Goal: Transaction & Acquisition: Obtain resource

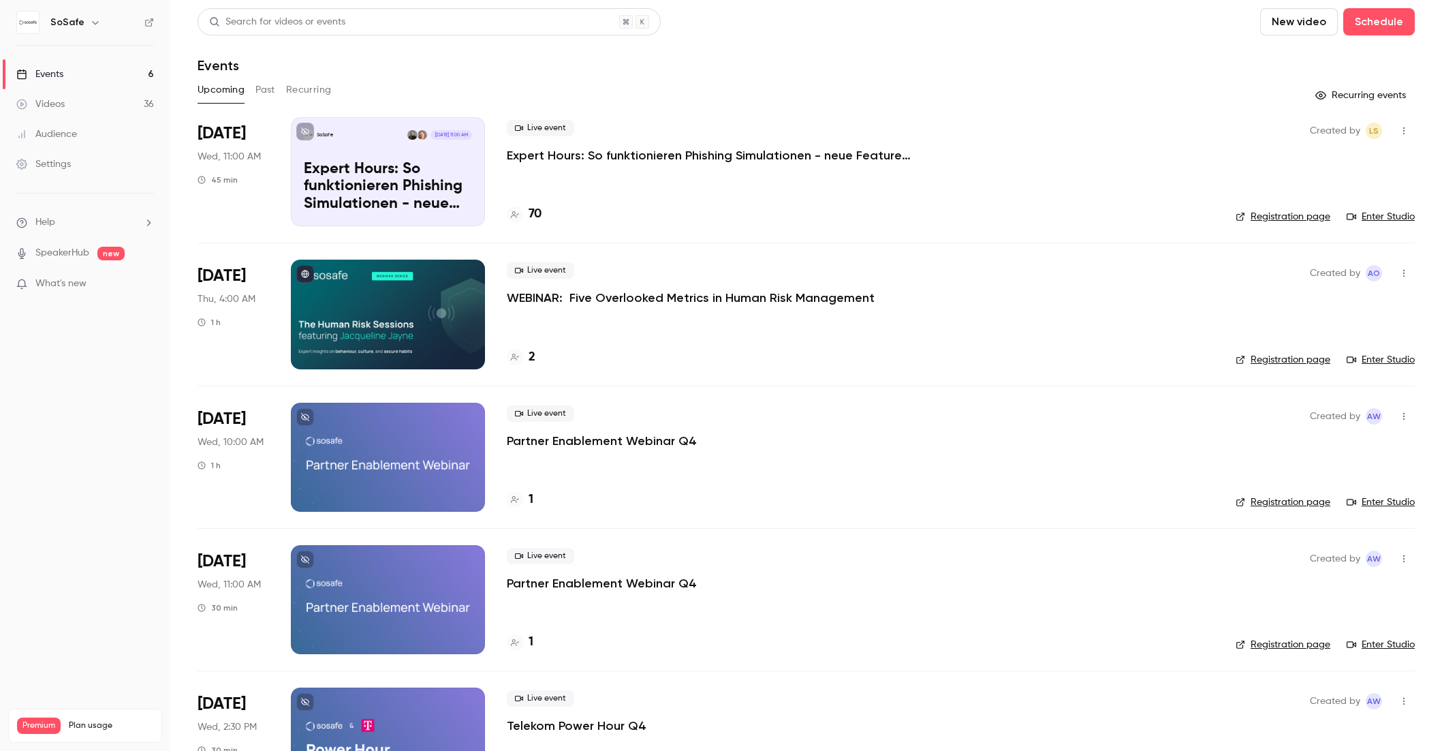
click at [274, 91] on button "Past" at bounding box center [266, 90] width 20 height 22
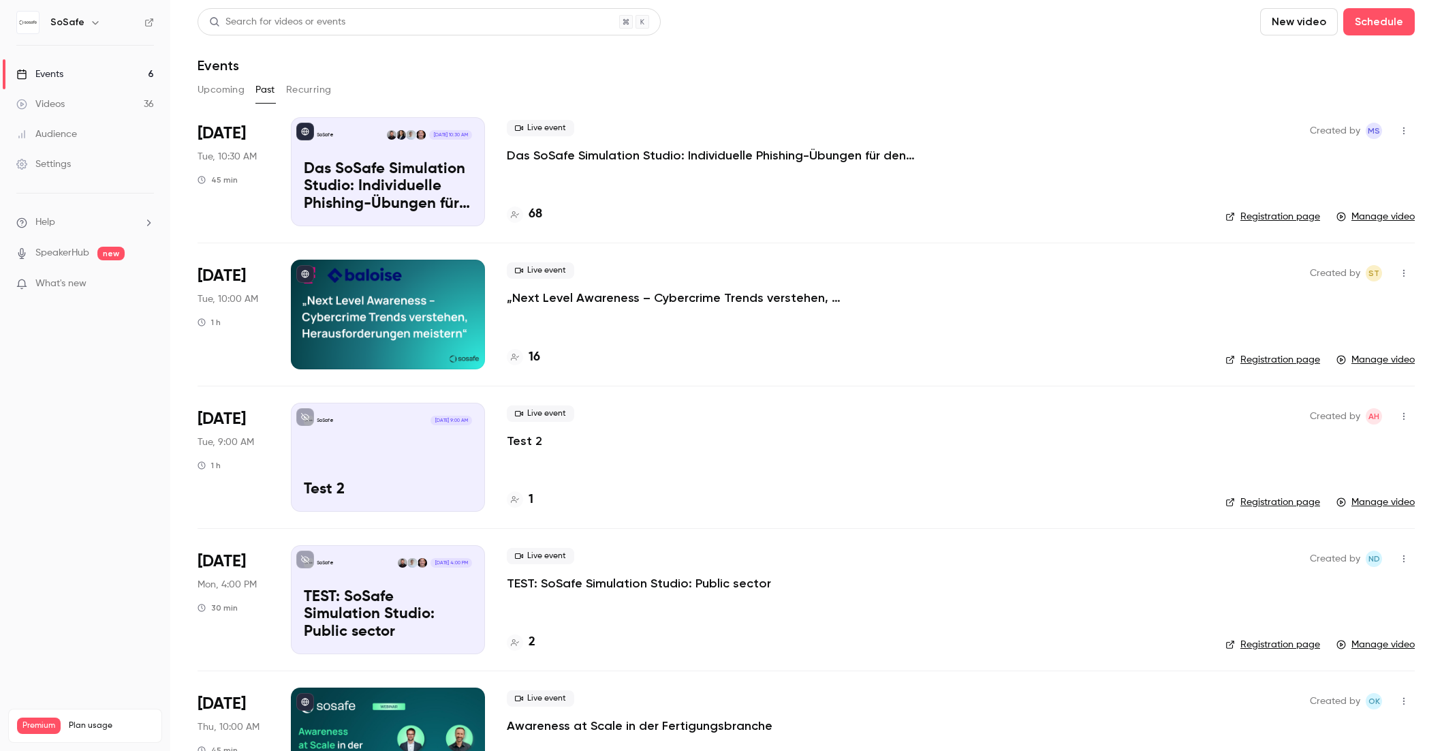
click at [566, 155] on p "Das SoSafe Simulation Studio: Individuelle Phishing-Übungen für den öffentliche…" at bounding box center [711, 155] width 409 height 16
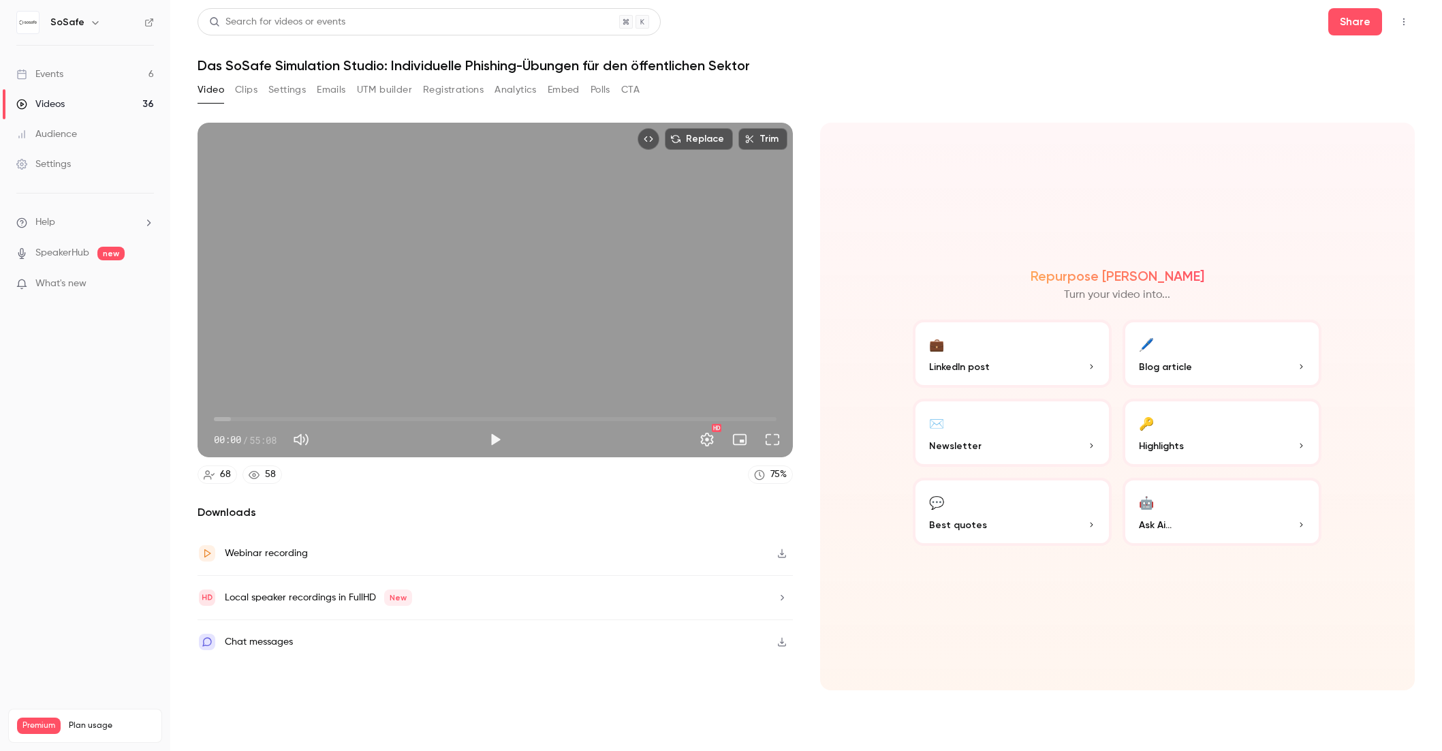
drag, startPoint x: 247, startPoint y: 97, endPoint x: 238, endPoint y: 95, distance: 9.0
click at [247, 97] on button "Clips" at bounding box center [246, 90] width 22 height 22
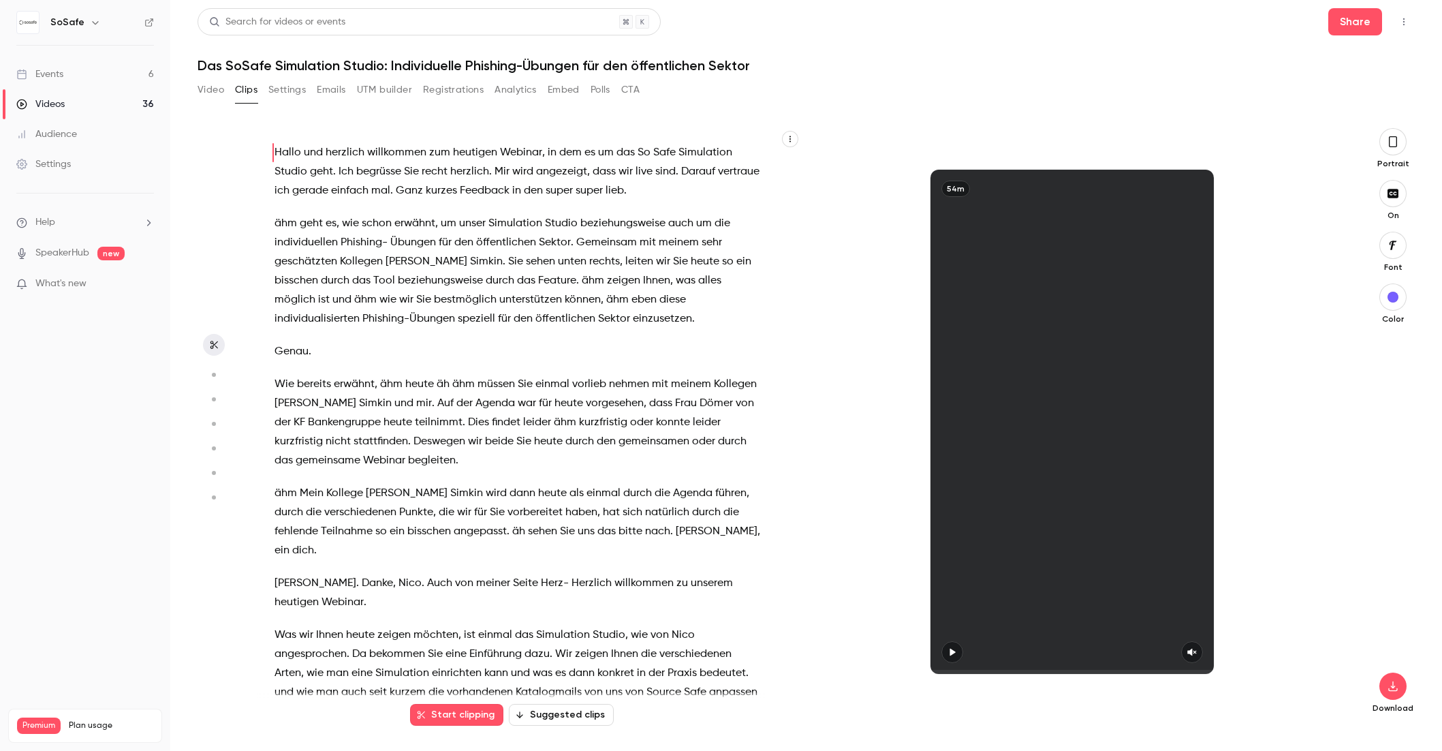
click at [211, 92] on button "Video" at bounding box center [211, 90] width 27 height 22
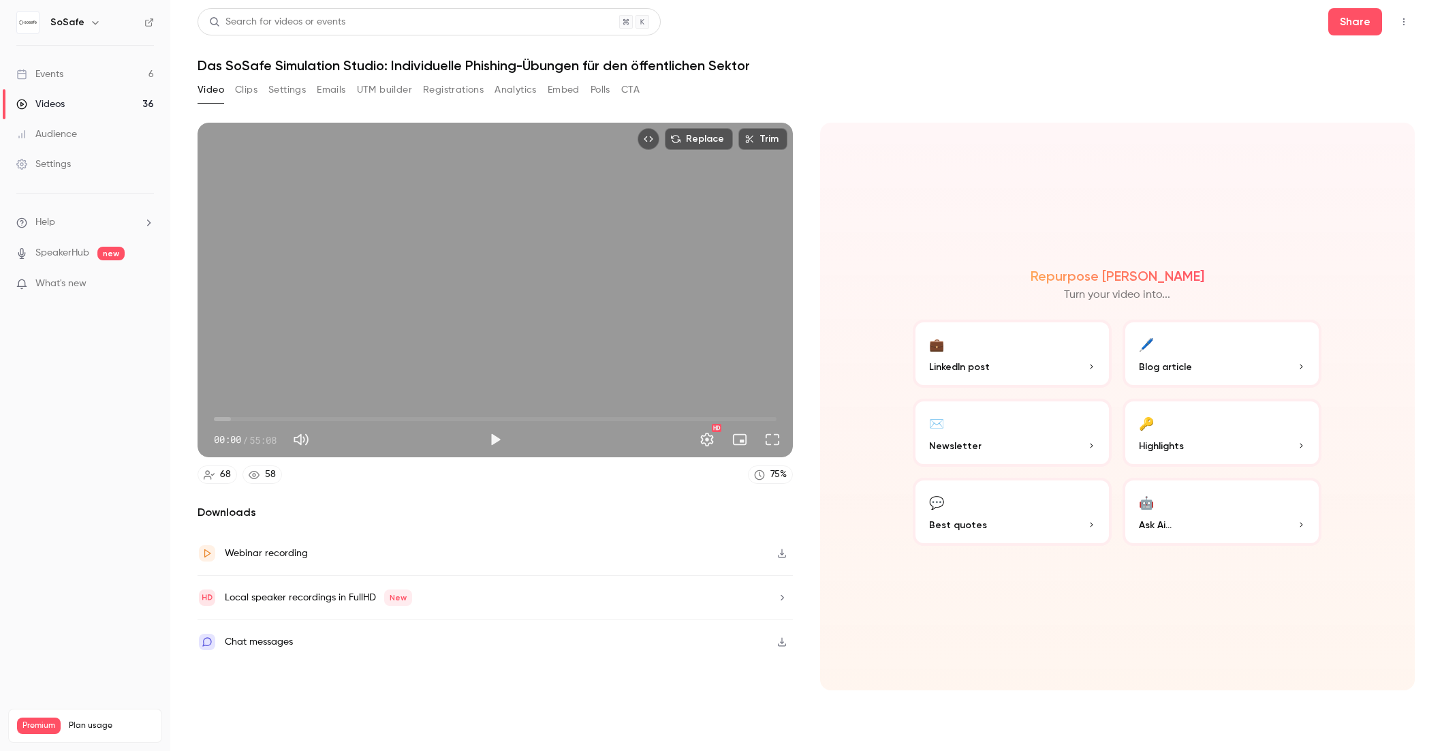
click at [785, 555] on icon "button" at bounding box center [782, 553] width 11 height 10
click at [791, 95] on div "Video Clips Settings Emails UTM builder Registrations Analytics Embed Polls CTA" at bounding box center [807, 92] width 1218 height 27
click at [712, 442] on button "Settings" at bounding box center [707, 439] width 27 height 27
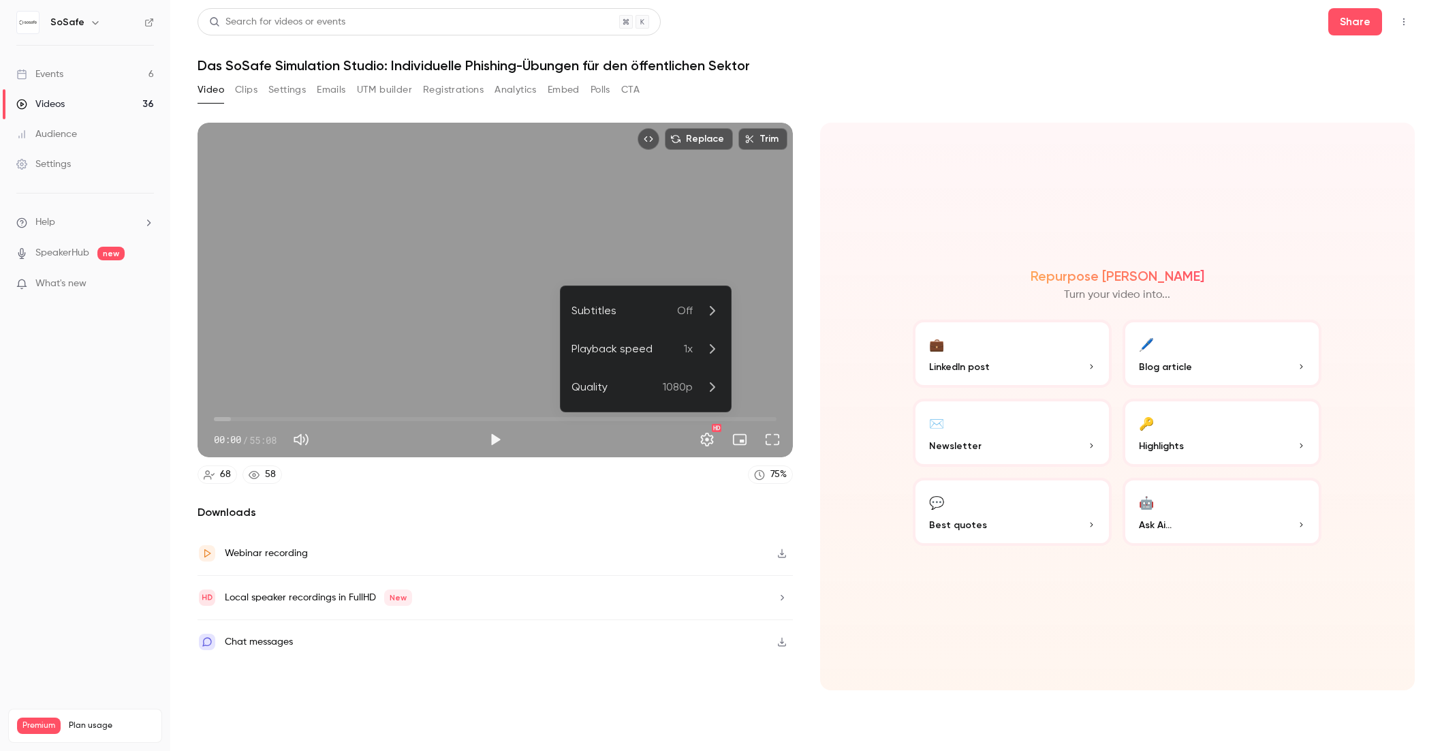
click at [705, 442] on div at bounding box center [721, 375] width 1442 height 751
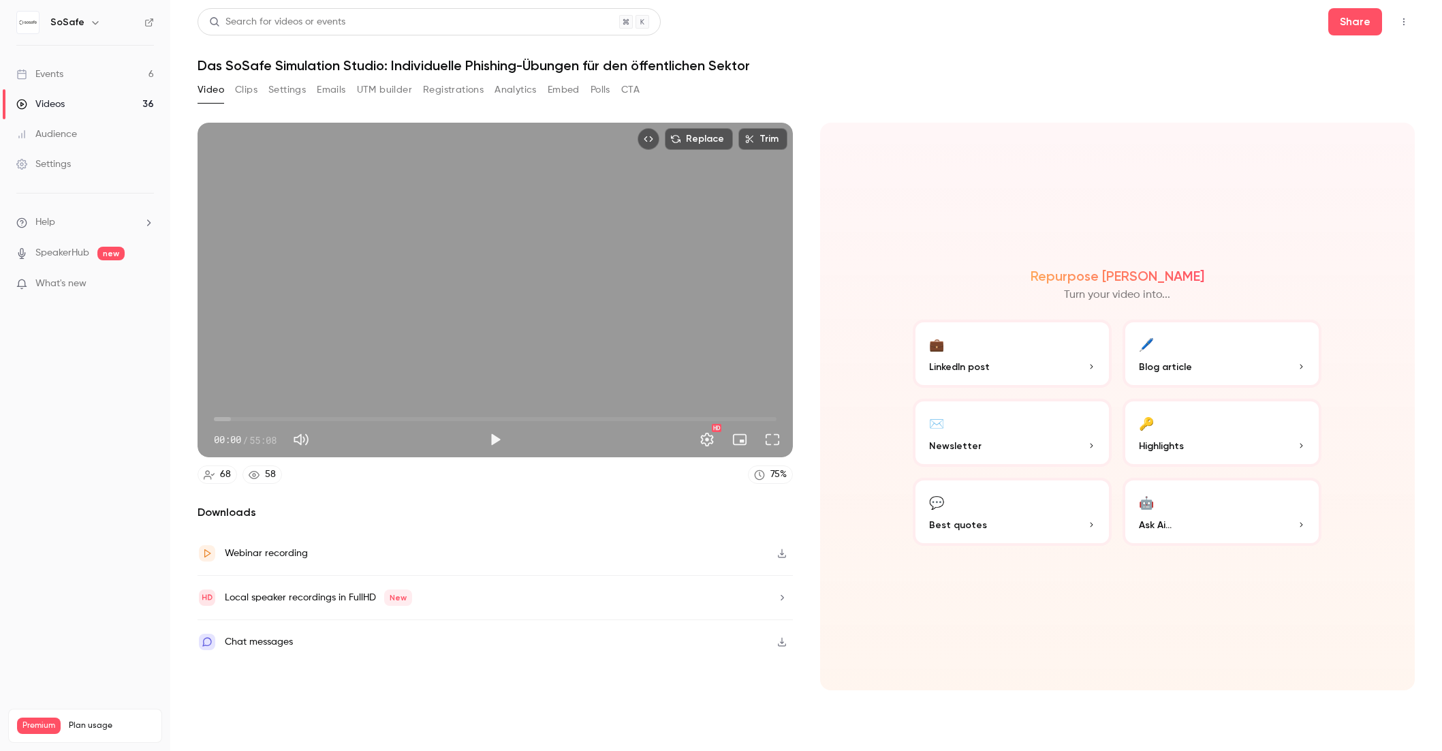
click at [253, 87] on button "Clips" at bounding box center [246, 90] width 22 height 22
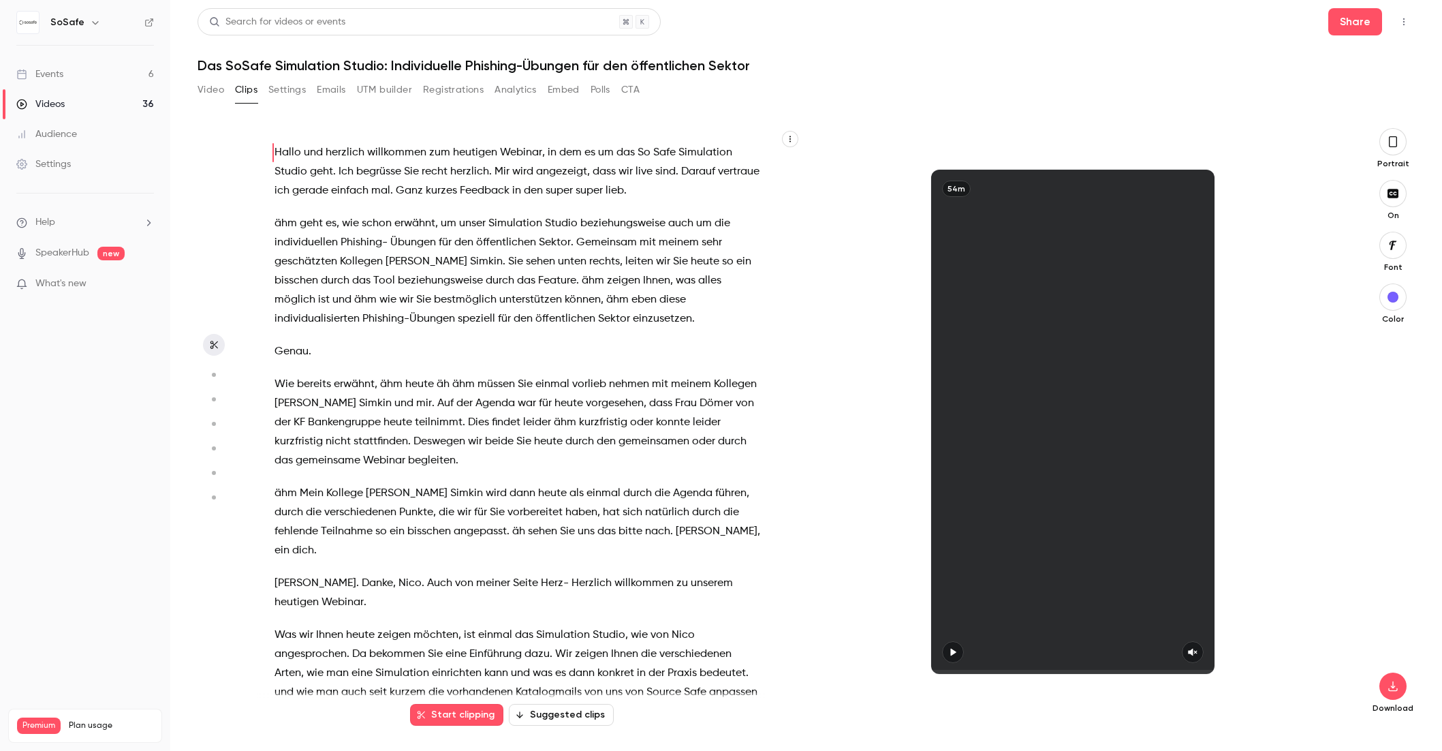
drag, startPoint x: 288, startPoint y: 89, endPoint x: 341, endPoint y: 92, distance: 52.5
click at [289, 89] on button "Settings" at bounding box center [286, 90] width 37 height 22
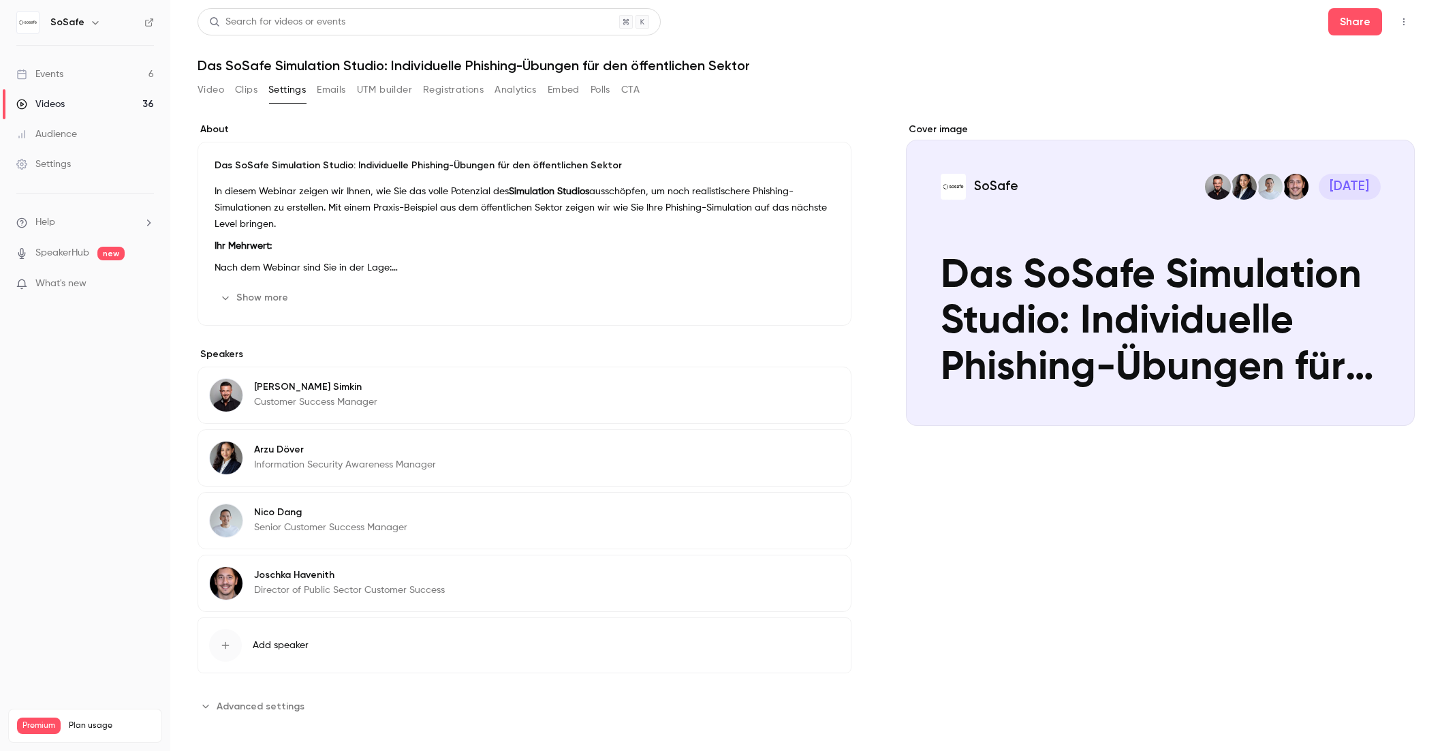
click at [253, 303] on button "Show more" at bounding box center [256, 298] width 82 height 22
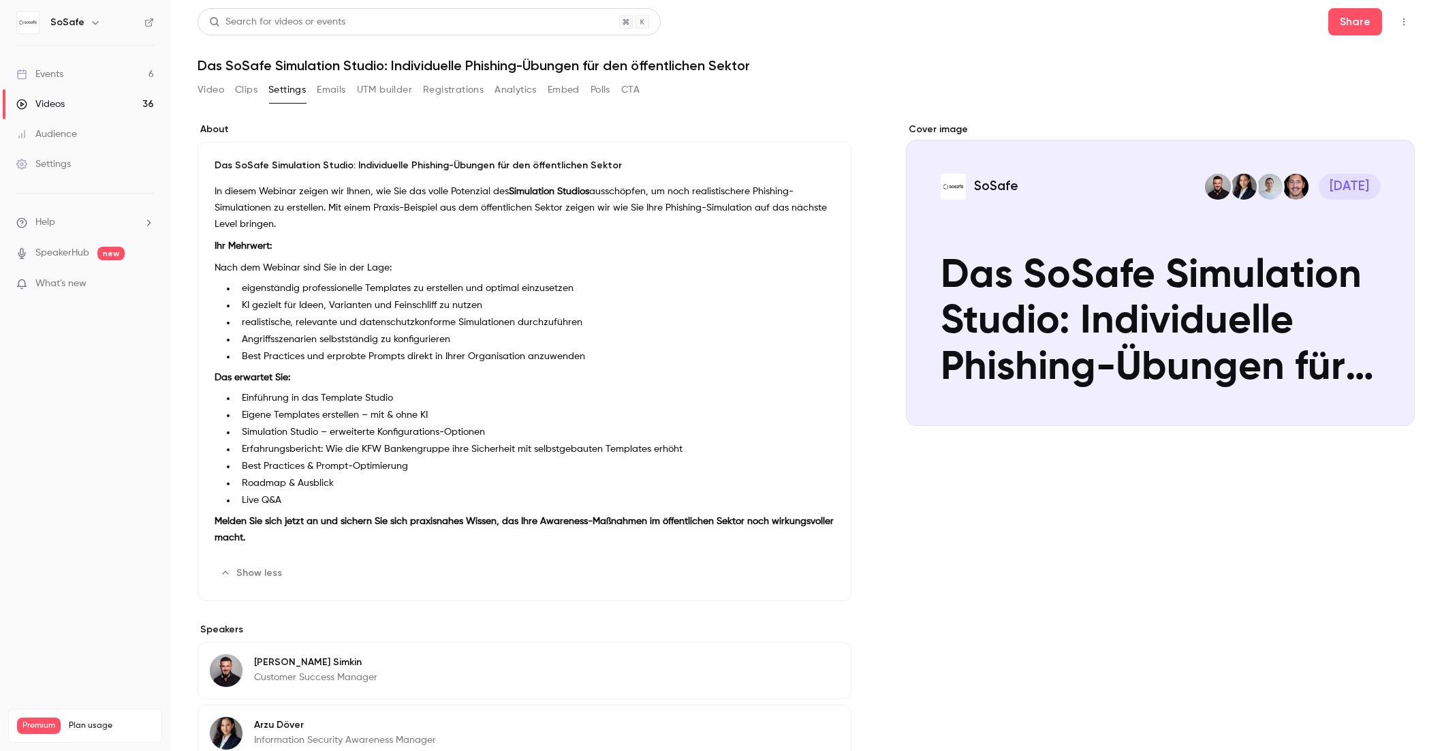
click at [341, 95] on button "Emails" at bounding box center [331, 90] width 29 height 22
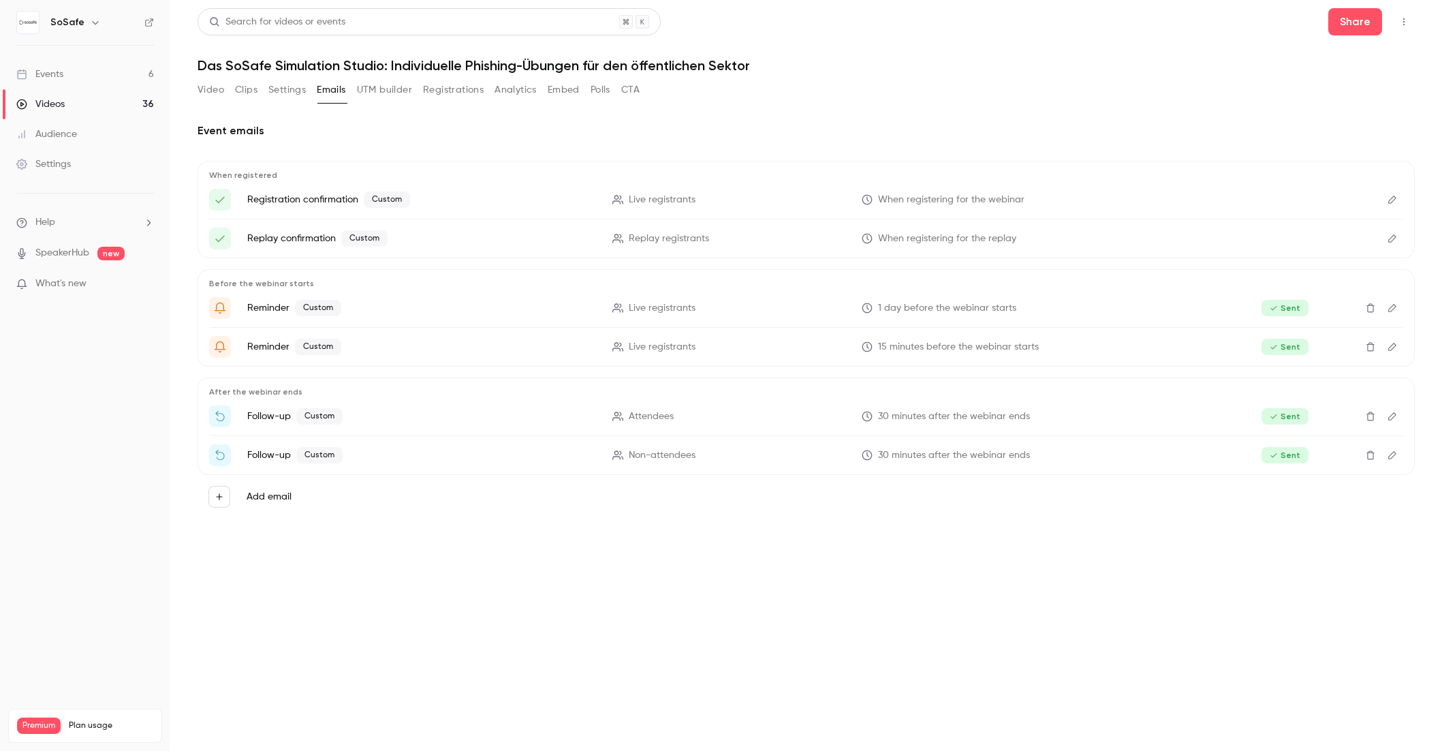
click at [383, 91] on button "UTM builder" at bounding box center [384, 90] width 55 height 22
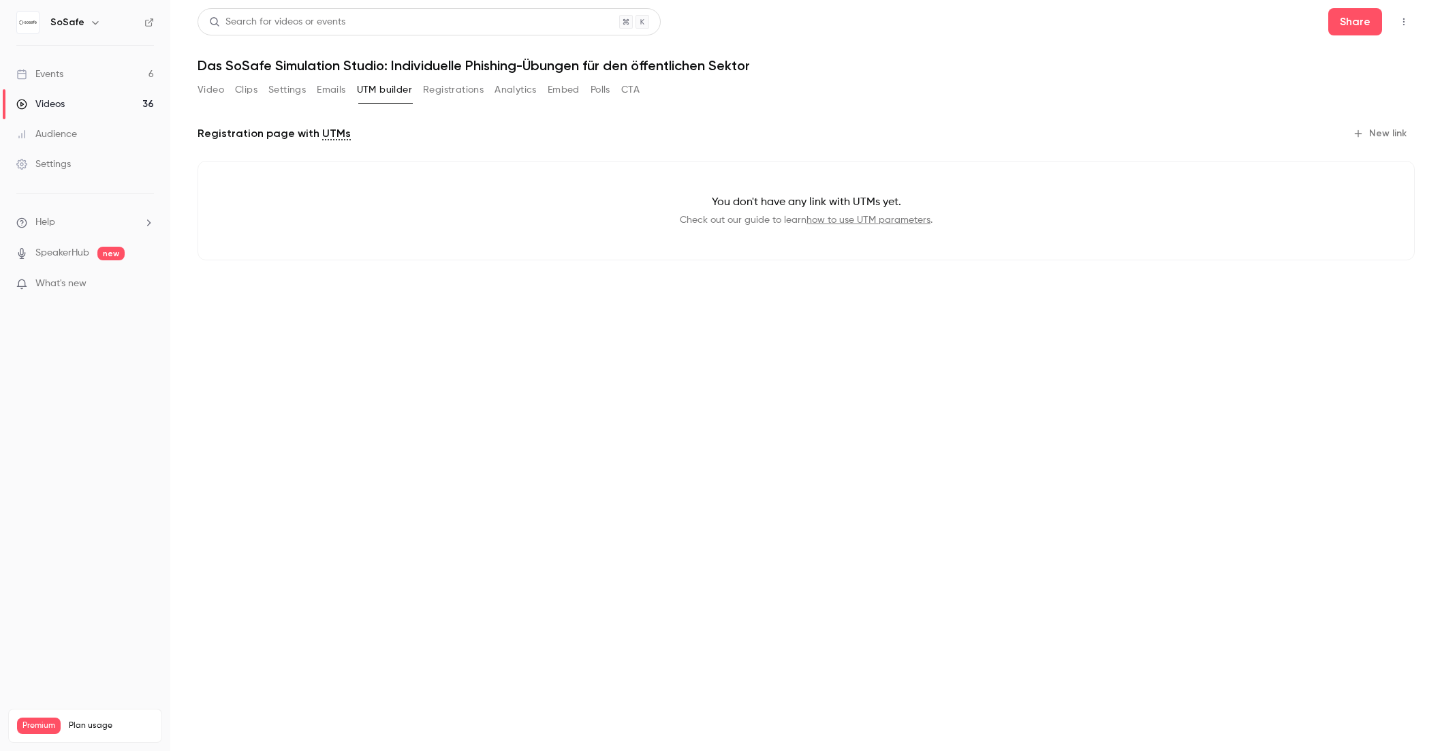
click at [437, 90] on button "Registrations" at bounding box center [453, 90] width 61 height 22
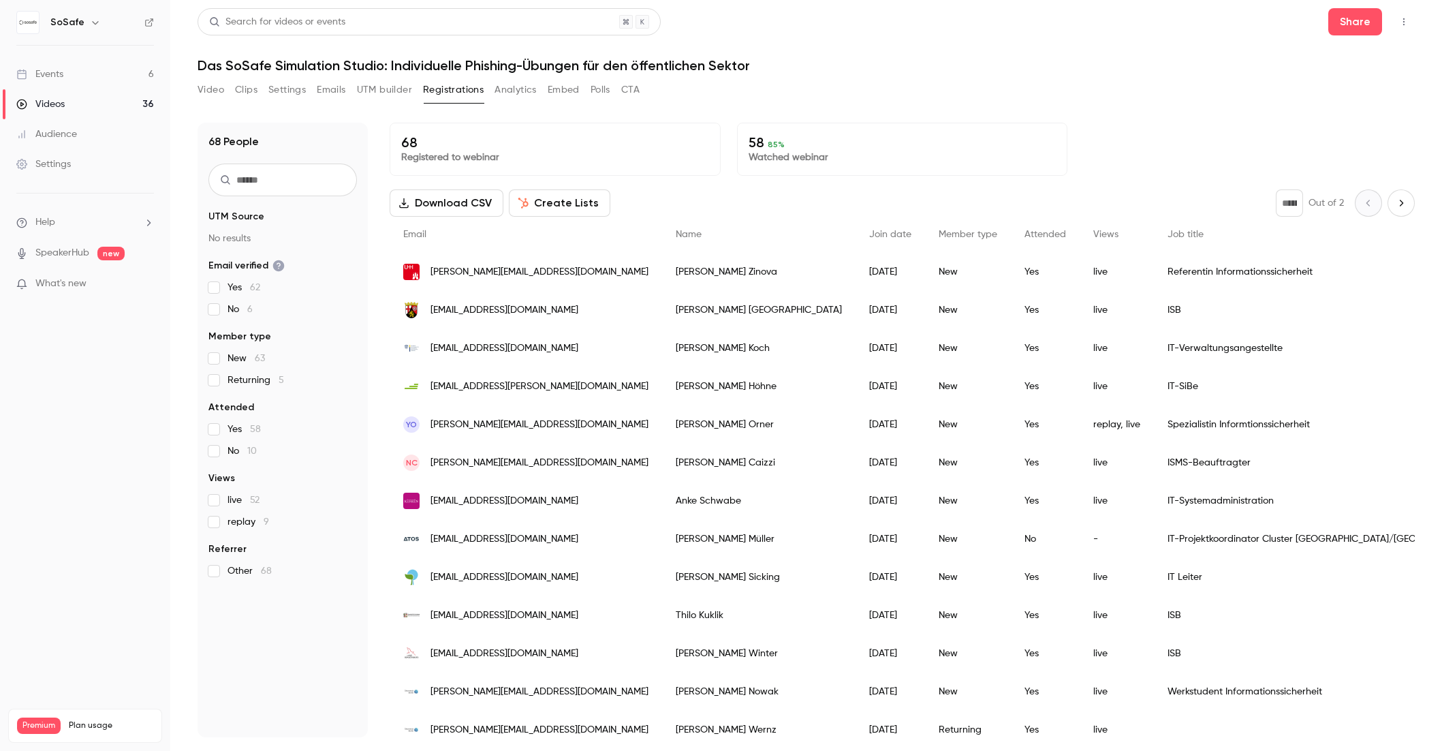
click at [526, 91] on button "Analytics" at bounding box center [516, 90] width 42 height 22
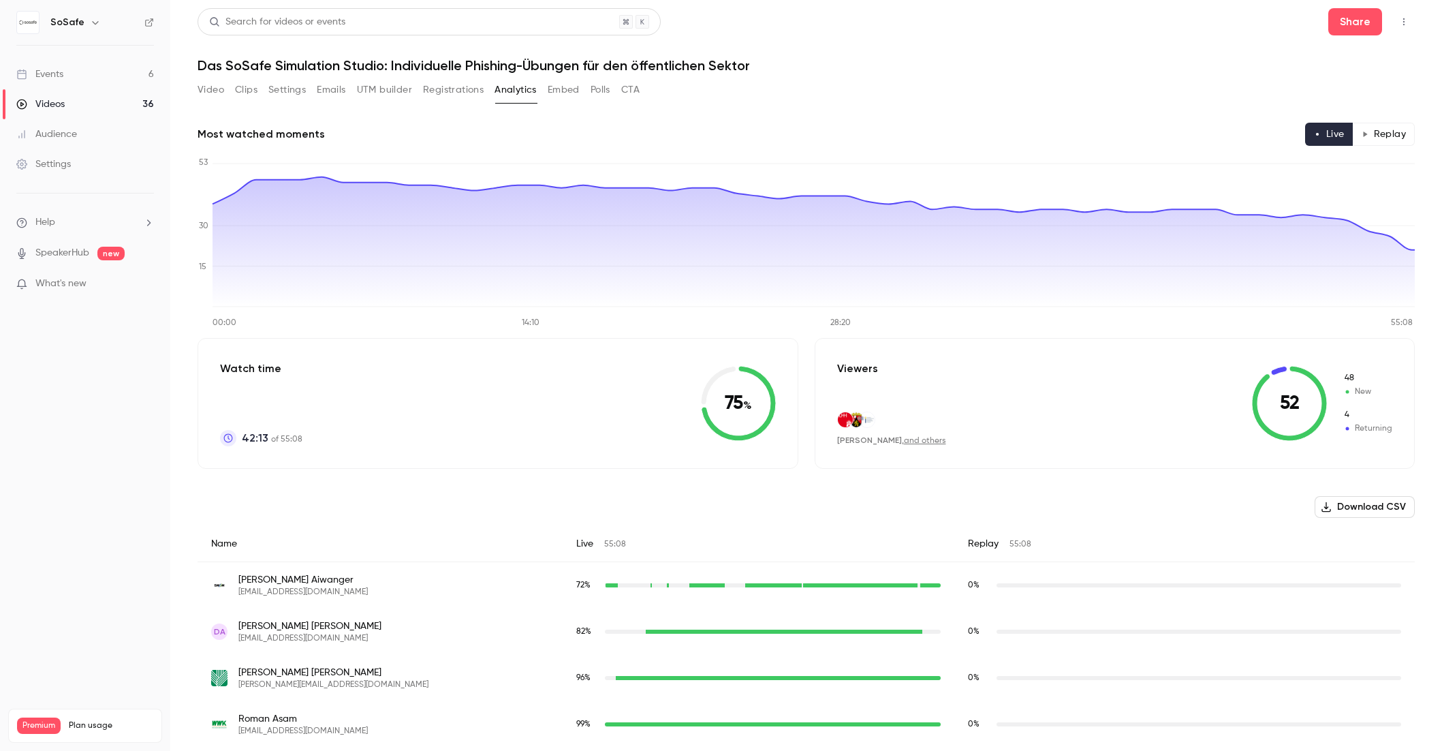
click at [574, 92] on button "Embed" at bounding box center [564, 90] width 32 height 22
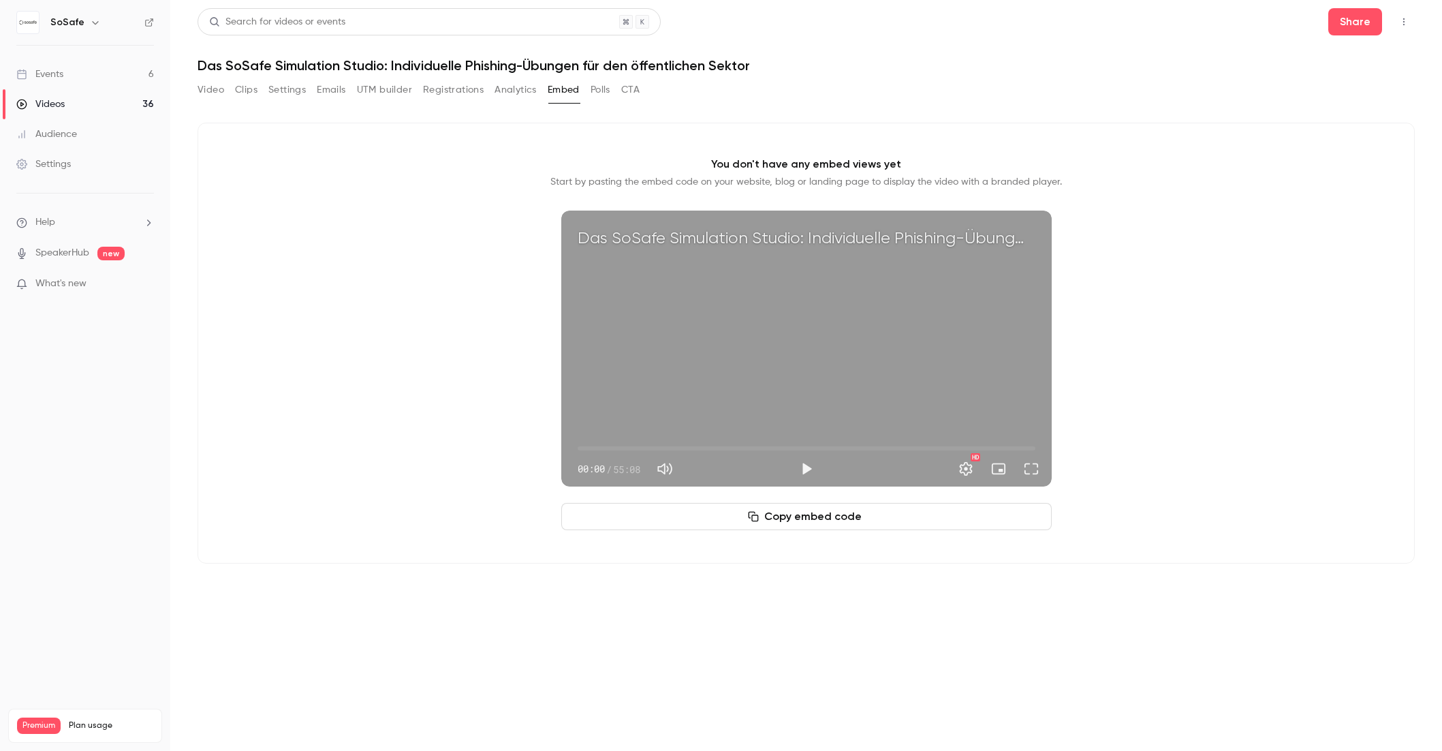
click at [604, 92] on button "Polls" at bounding box center [601, 90] width 20 height 22
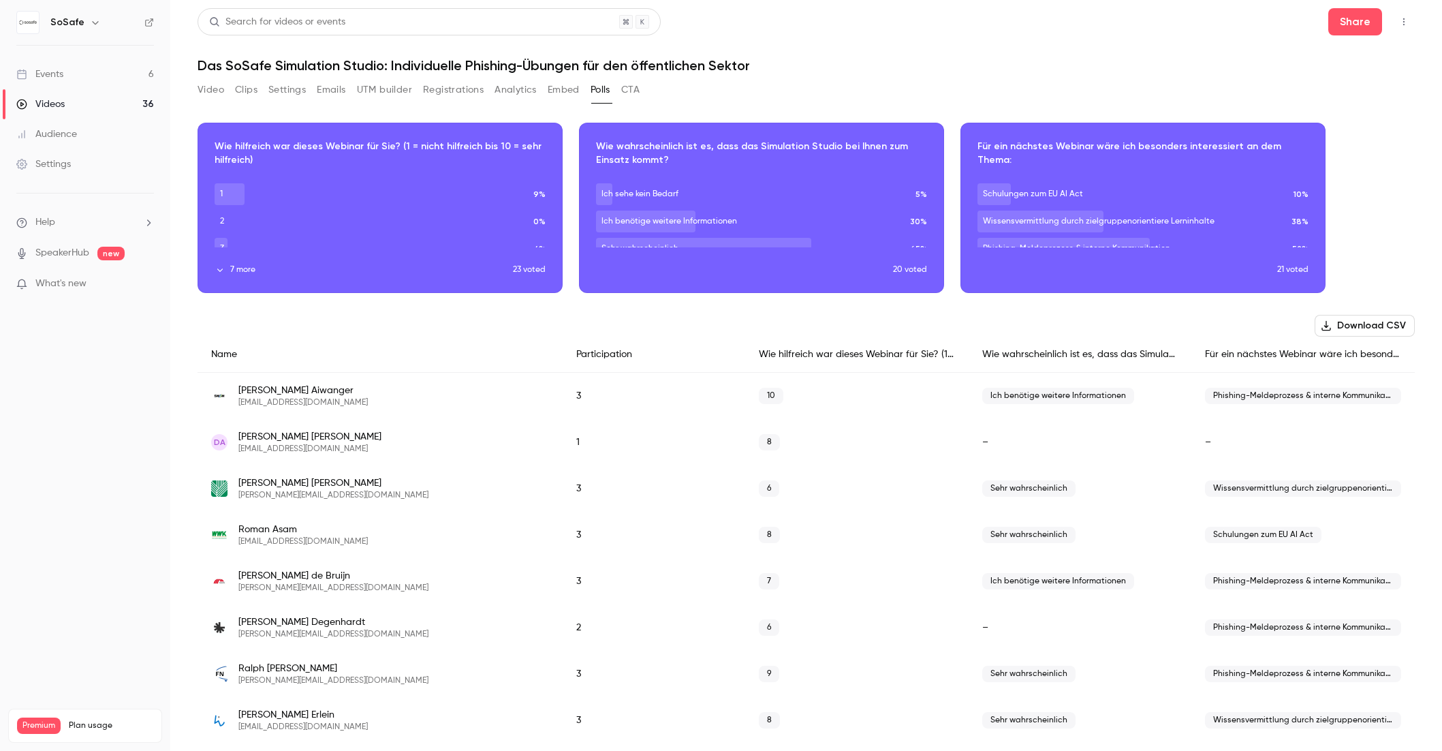
click at [551, 91] on button "Embed" at bounding box center [564, 90] width 32 height 22
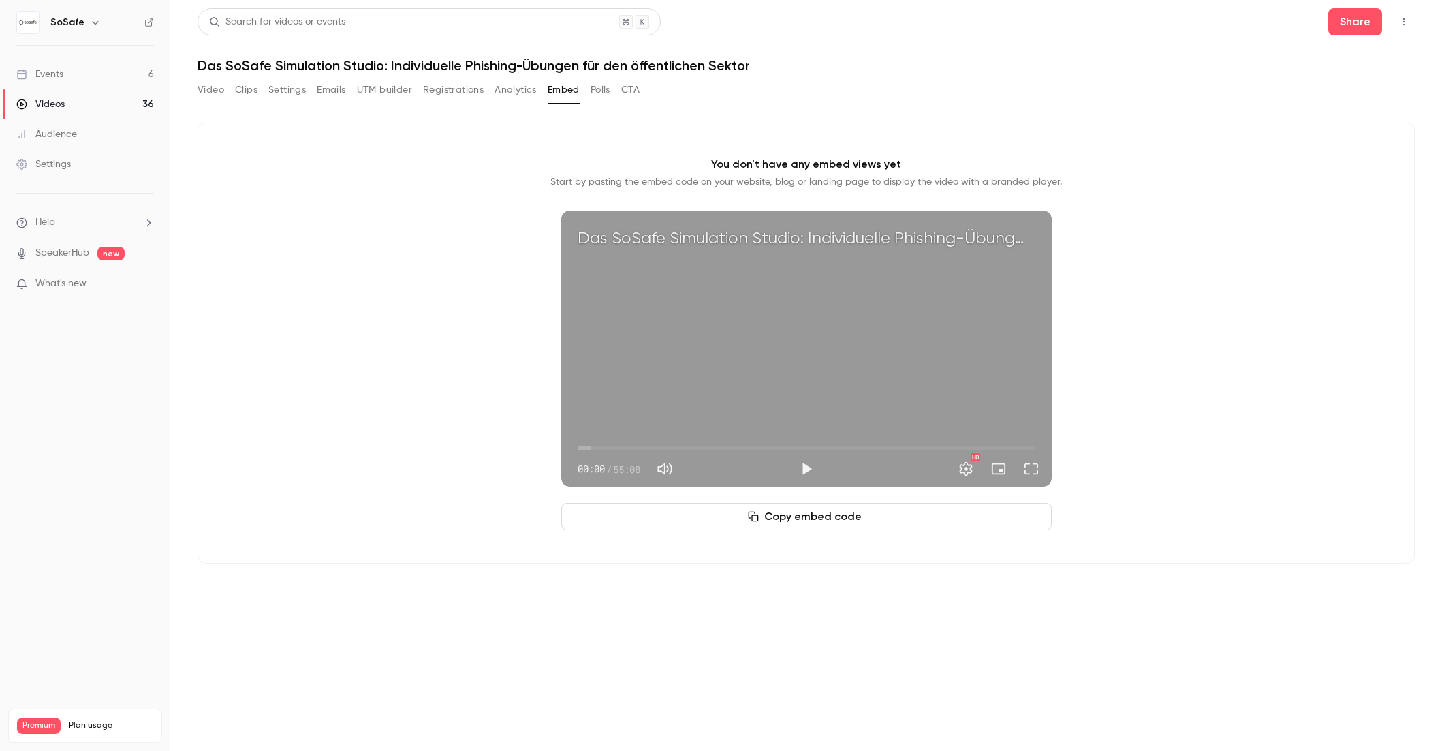
click at [599, 90] on button "Polls" at bounding box center [601, 90] width 20 height 22
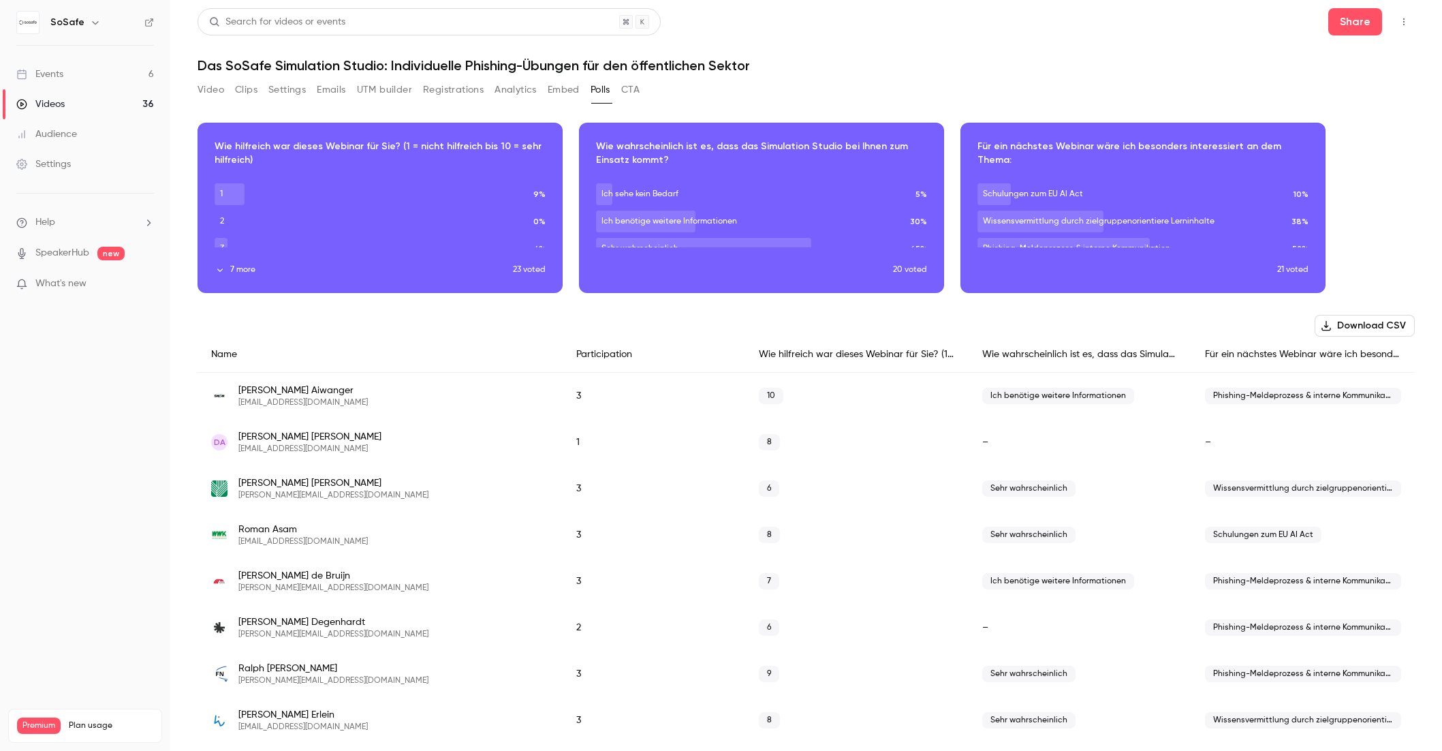
click at [636, 92] on button "CTA" at bounding box center [630, 90] width 18 height 22
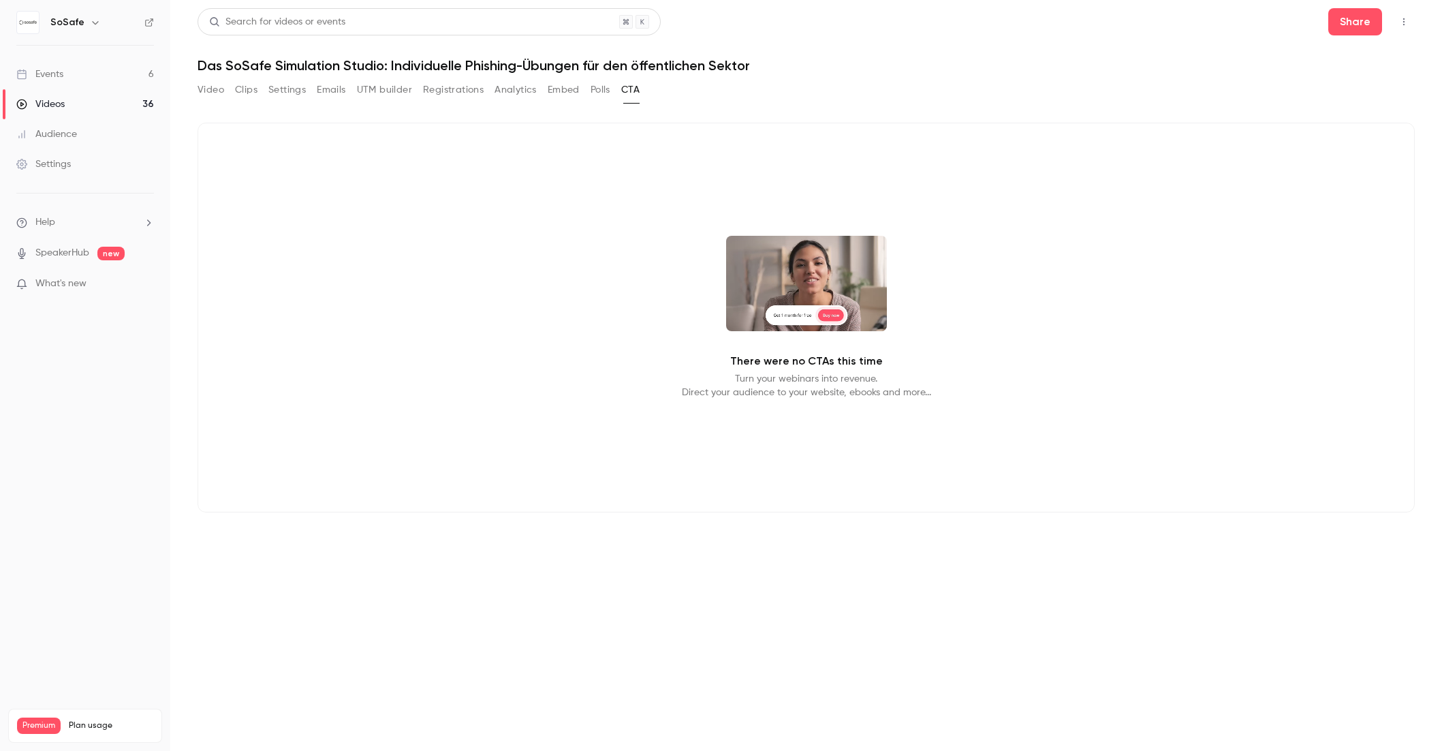
click at [210, 91] on button "Video" at bounding box center [211, 90] width 27 height 22
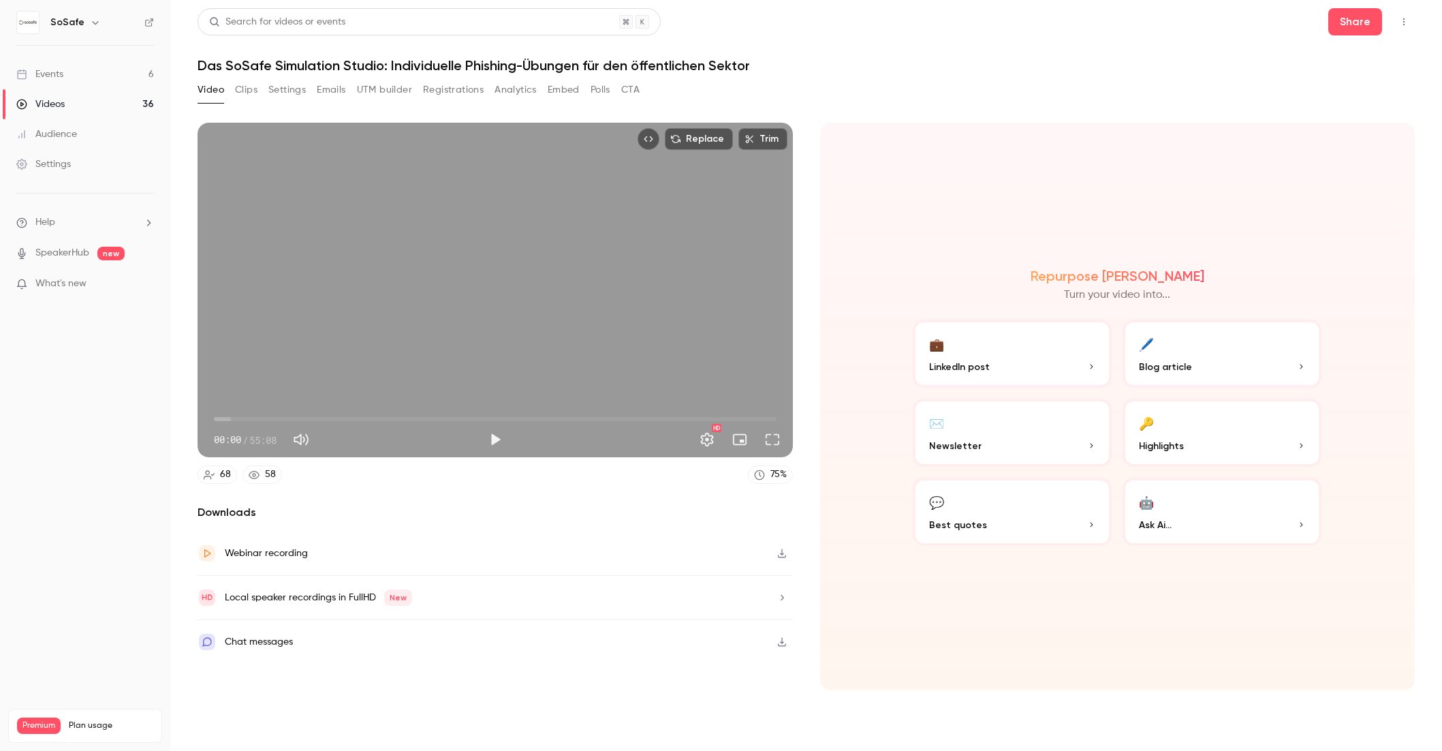
click at [556, 91] on button "Embed" at bounding box center [564, 90] width 32 height 22
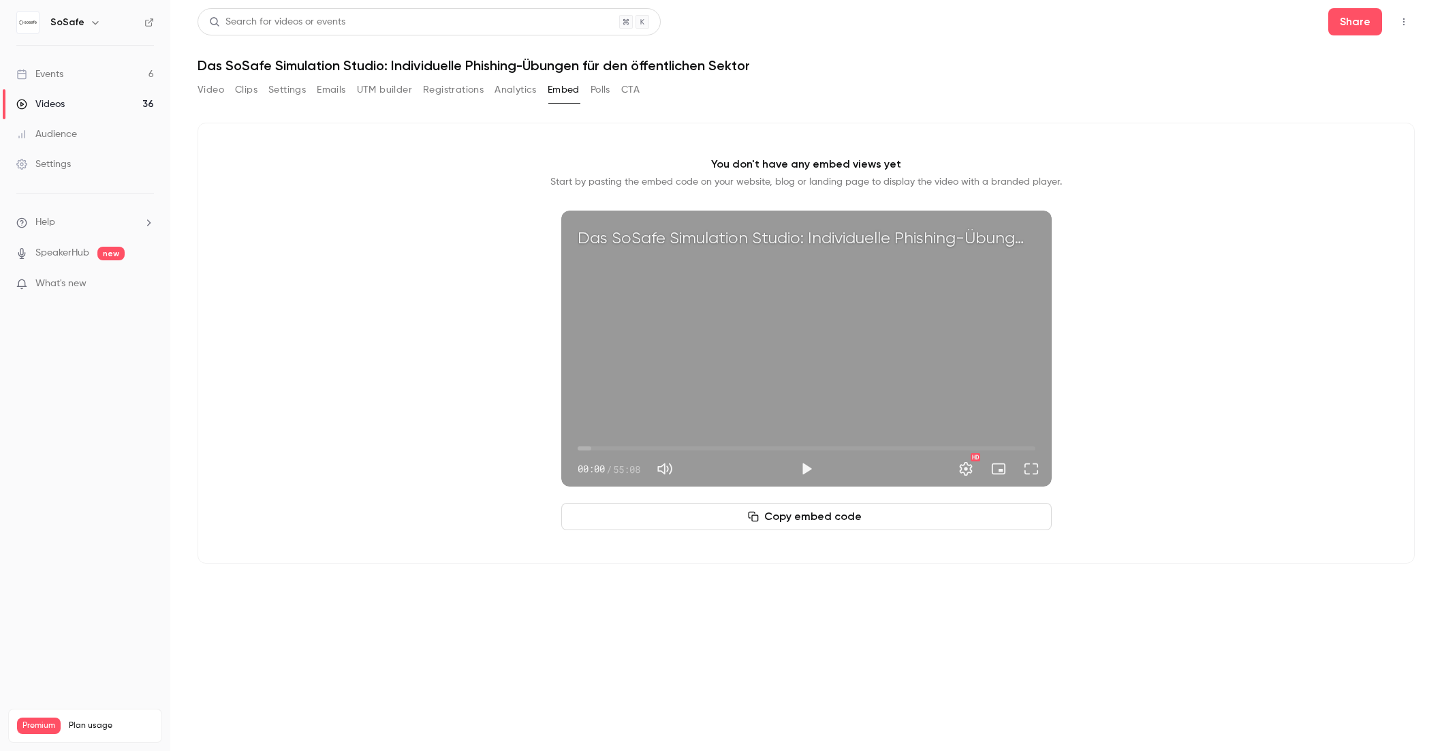
click at [809, 516] on button "Copy embed code" at bounding box center [806, 516] width 491 height 27
